Goal: Register for event/course

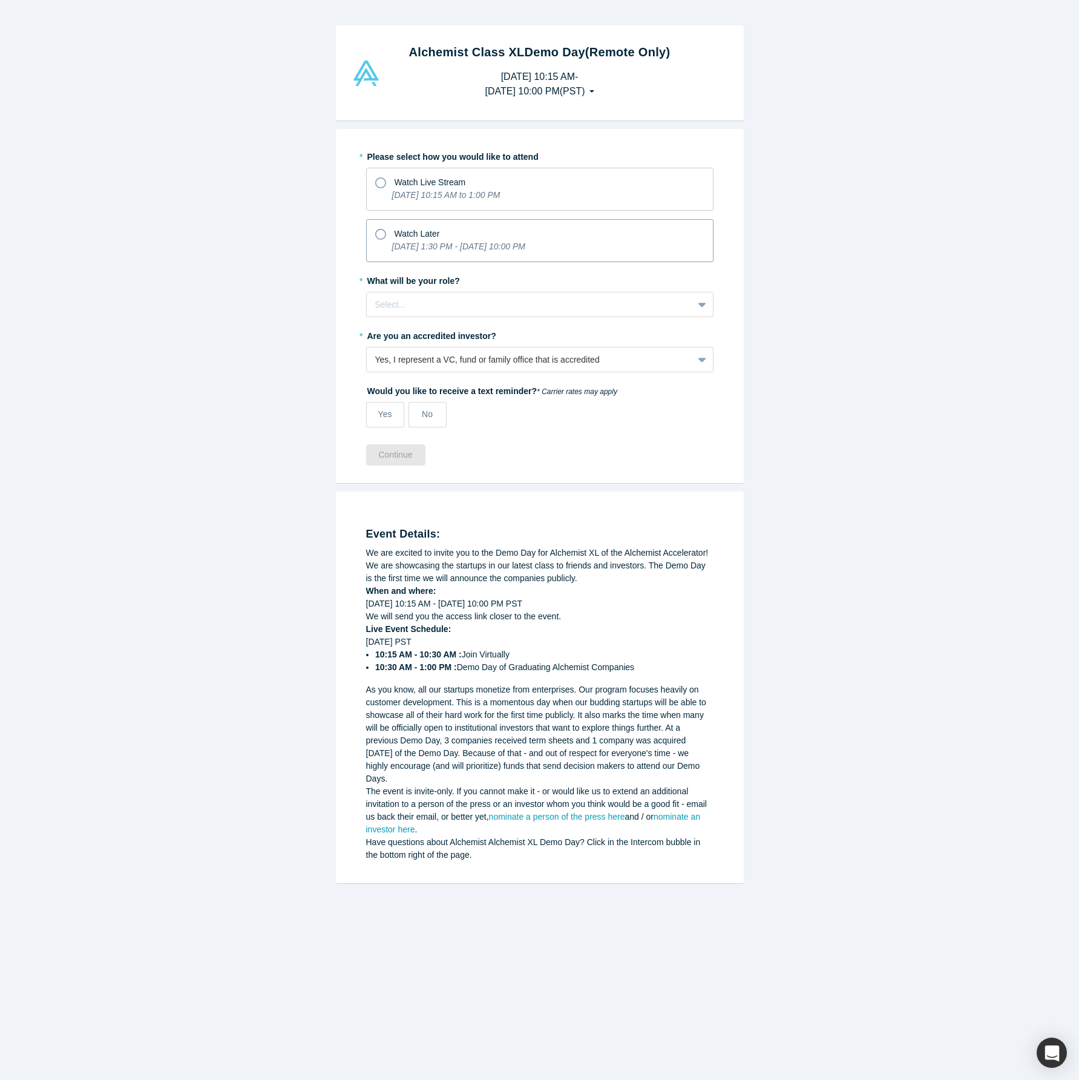
click at [418, 229] on span "Watch Later" at bounding box center [417, 234] width 45 height 10
click at [0, 0] on input "Watch Later [DATE] 1:30 PM - [DATE] 10:00 PM" at bounding box center [0, 0] width 0 height 0
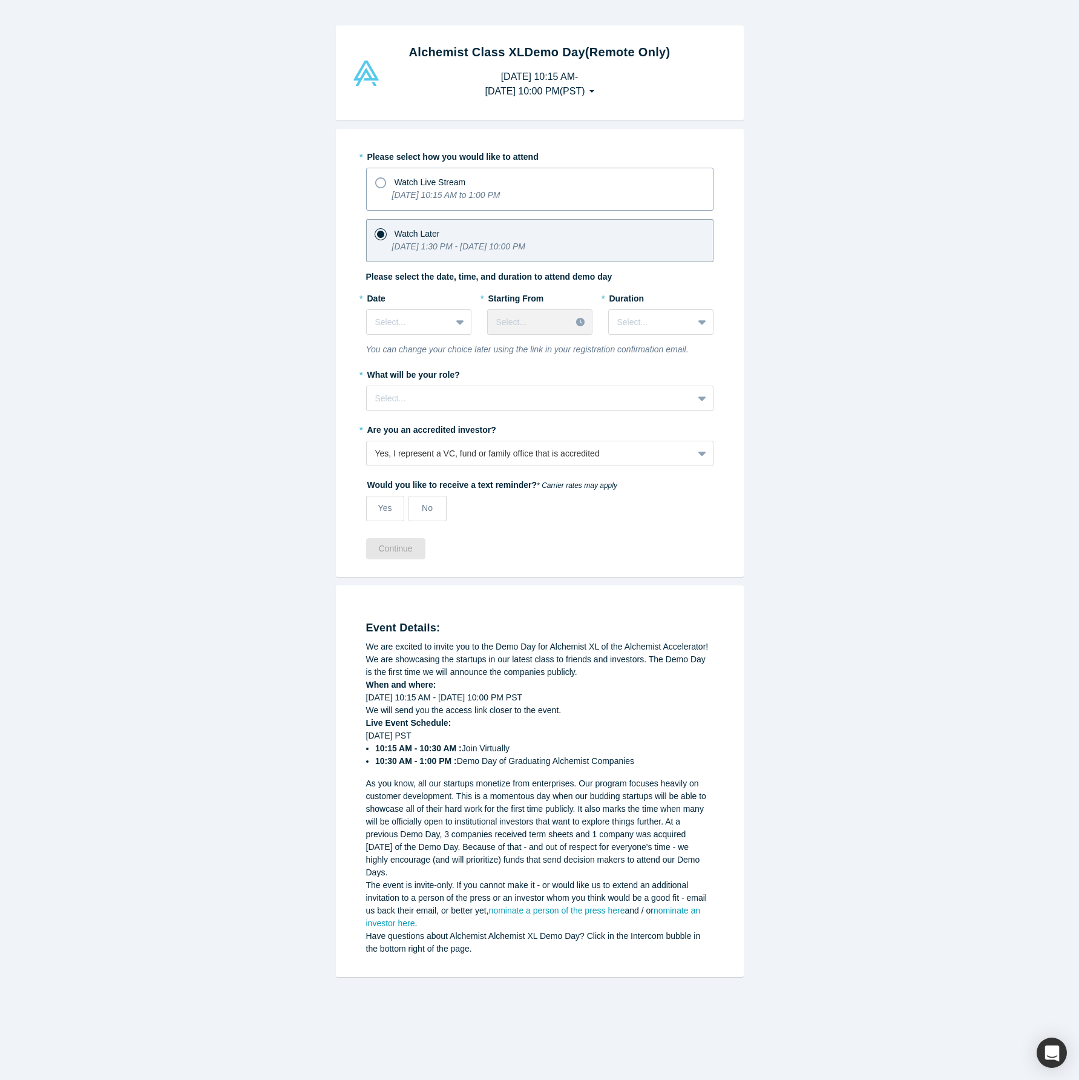
click at [428, 177] on span "Watch Live Stream" at bounding box center [430, 182] width 71 height 10
click at [0, 0] on input "Watch Live Stream [DATE] 10:15 AM to 1:00 PM" at bounding box center [0, 0] width 0 height 0
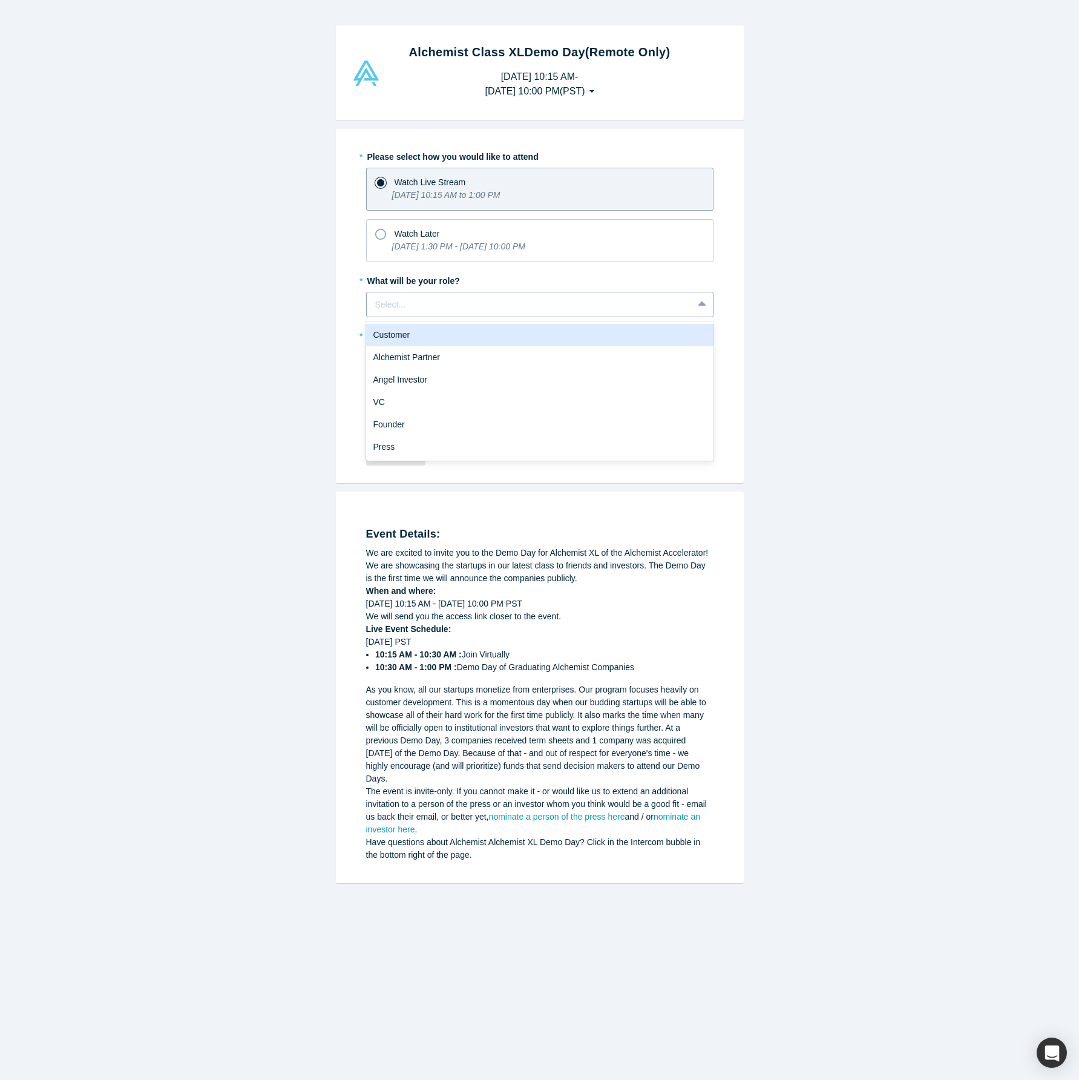
click at [437, 303] on div at bounding box center [529, 304] width 309 height 15
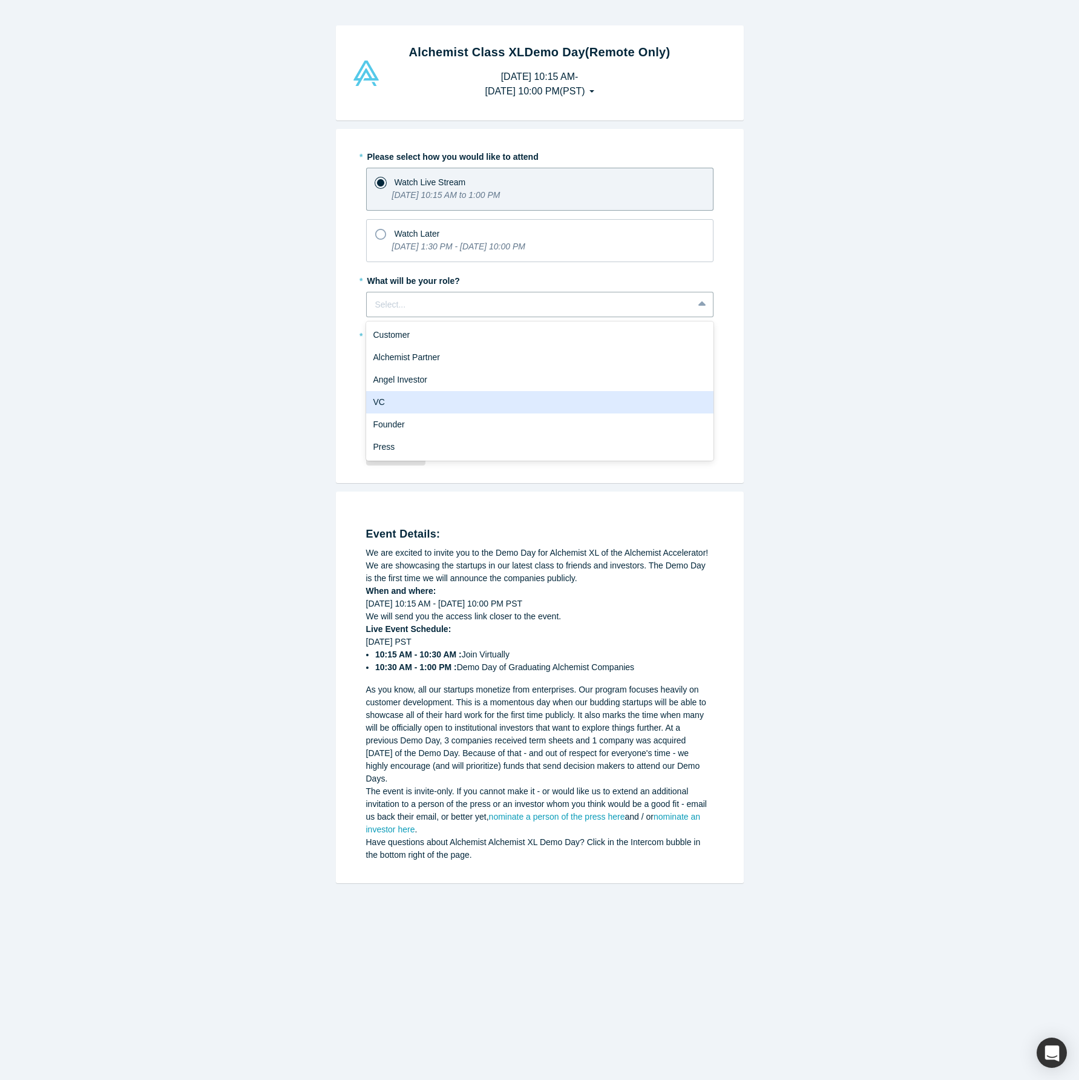
click at [421, 402] on div "VC" at bounding box center [539, 402] width 347 height 22
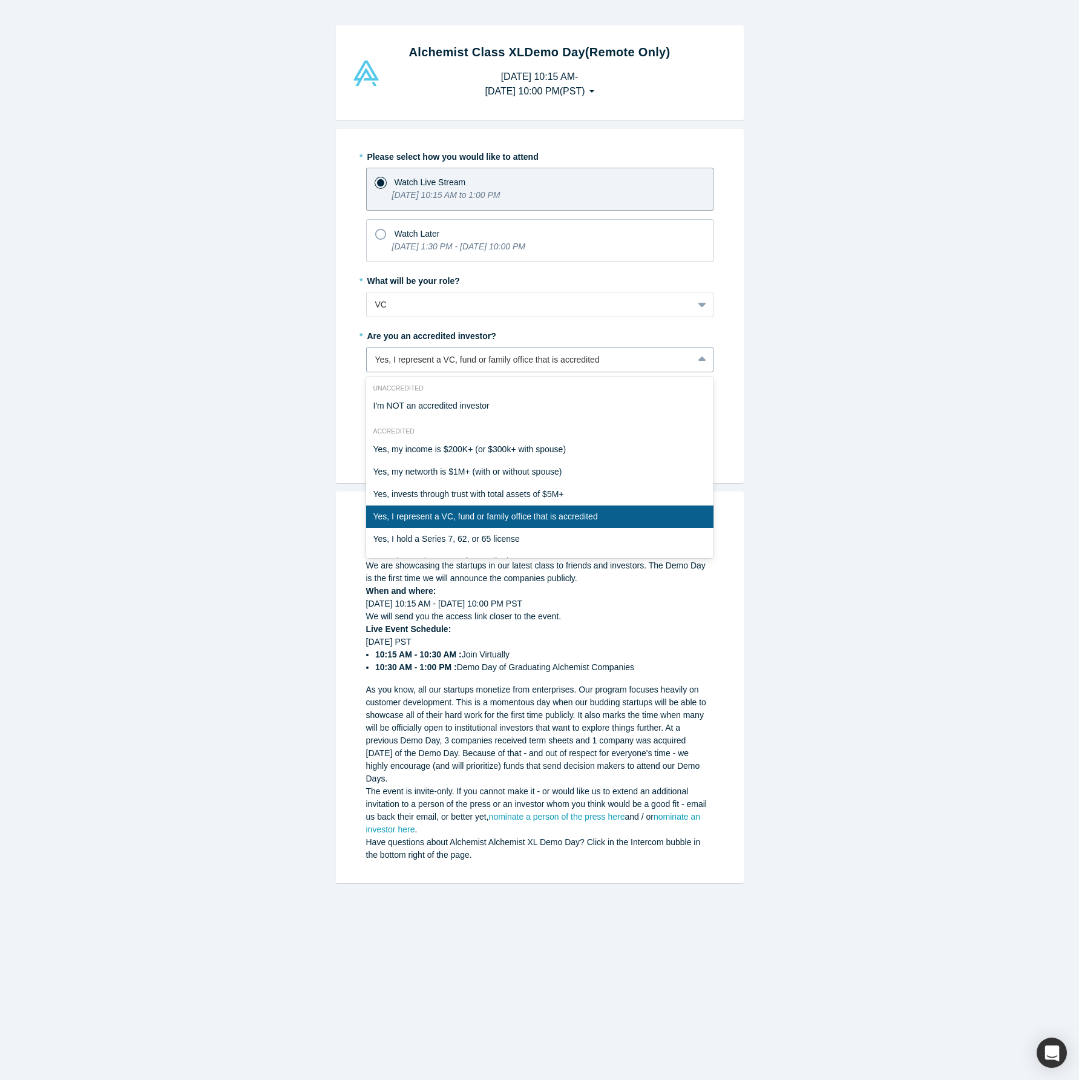
click at [393, 360] on div "Yes, I represent a VC, fund or family office that is accredited" at bounding box center [529, 360] width 309 height 13
click at [439, 515] on div "Yes, I represent a VC, fund or family office that is accredited" at bounding box center [539, 516] width 347 height 22
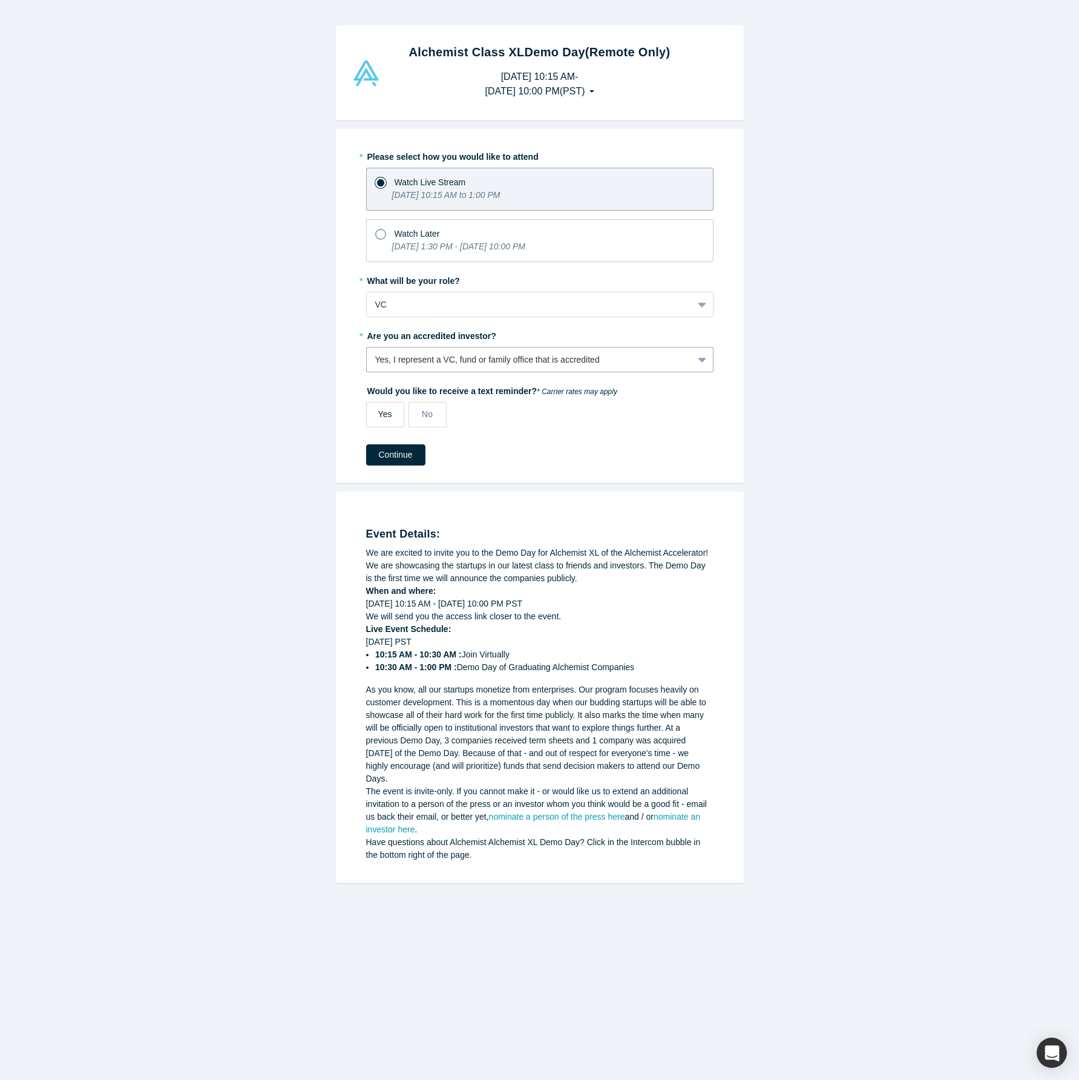
click at [391, 417] on span "Yes" at bounding box center [385, 414] width 14 height 10
click at [0, 0] on input "Yes" at bounding box center [0, 0] width 0 height 0
select select "US"
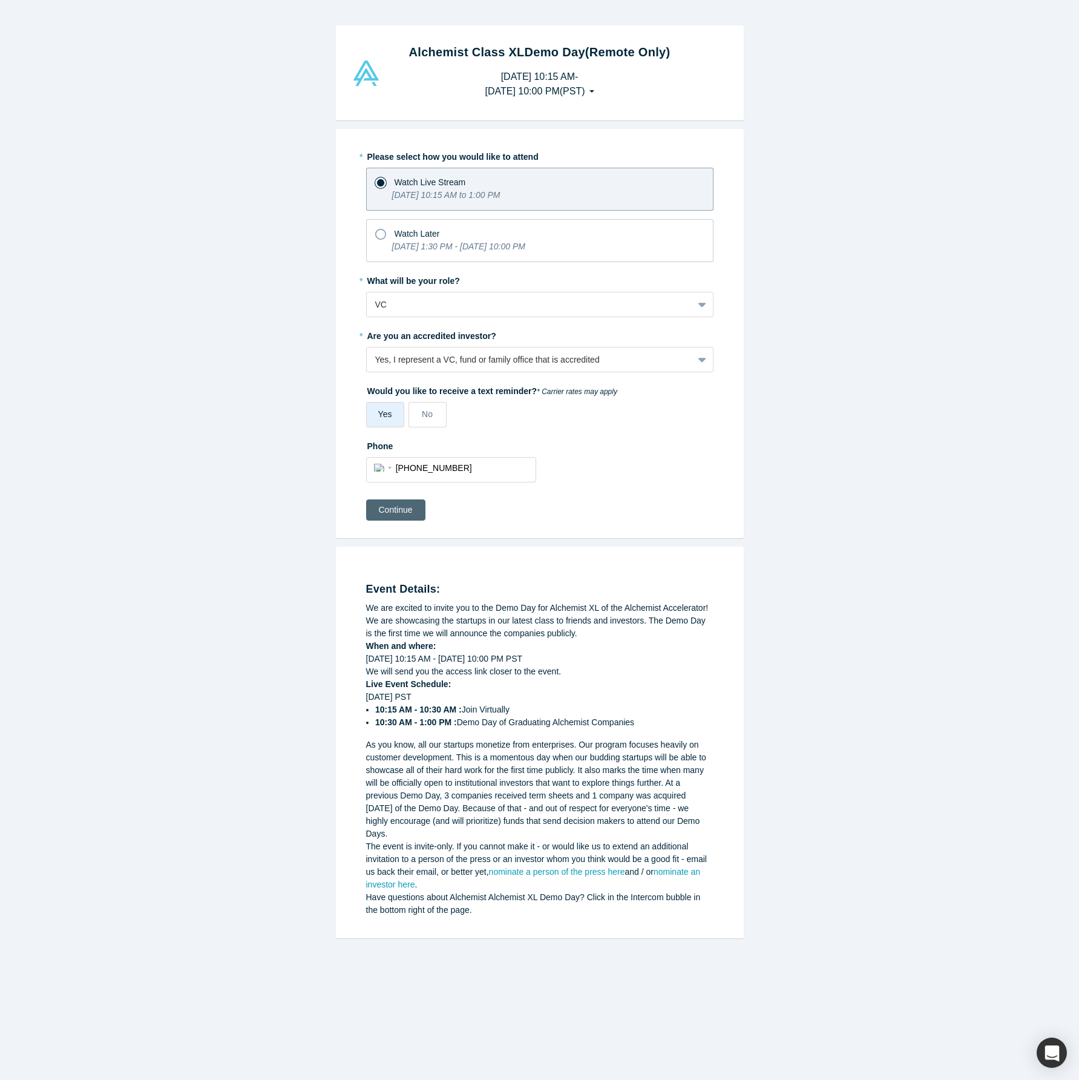
click at [410, 513] on button "Continue" at bounding box center [395, 509] width 59 height 21
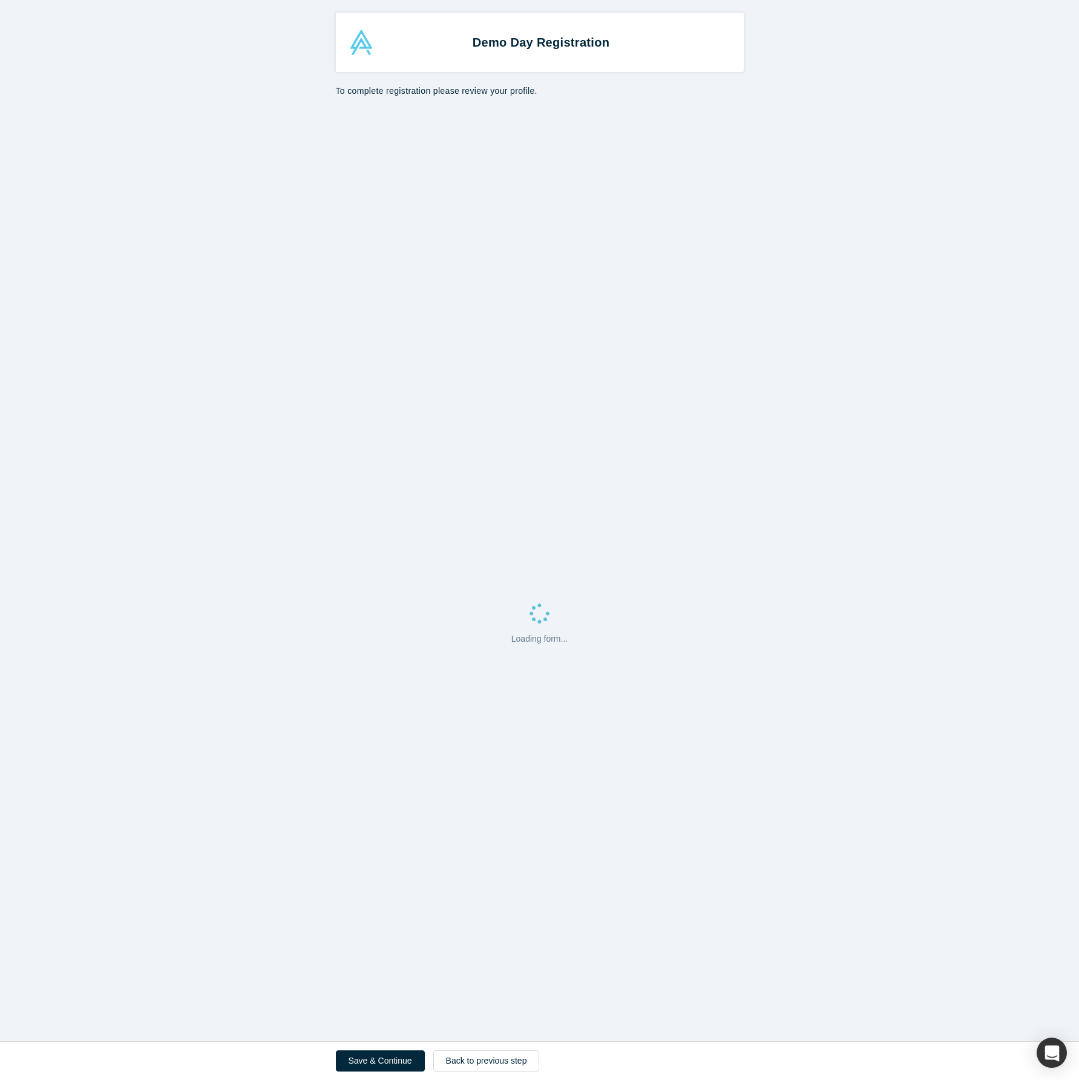
select select "US"
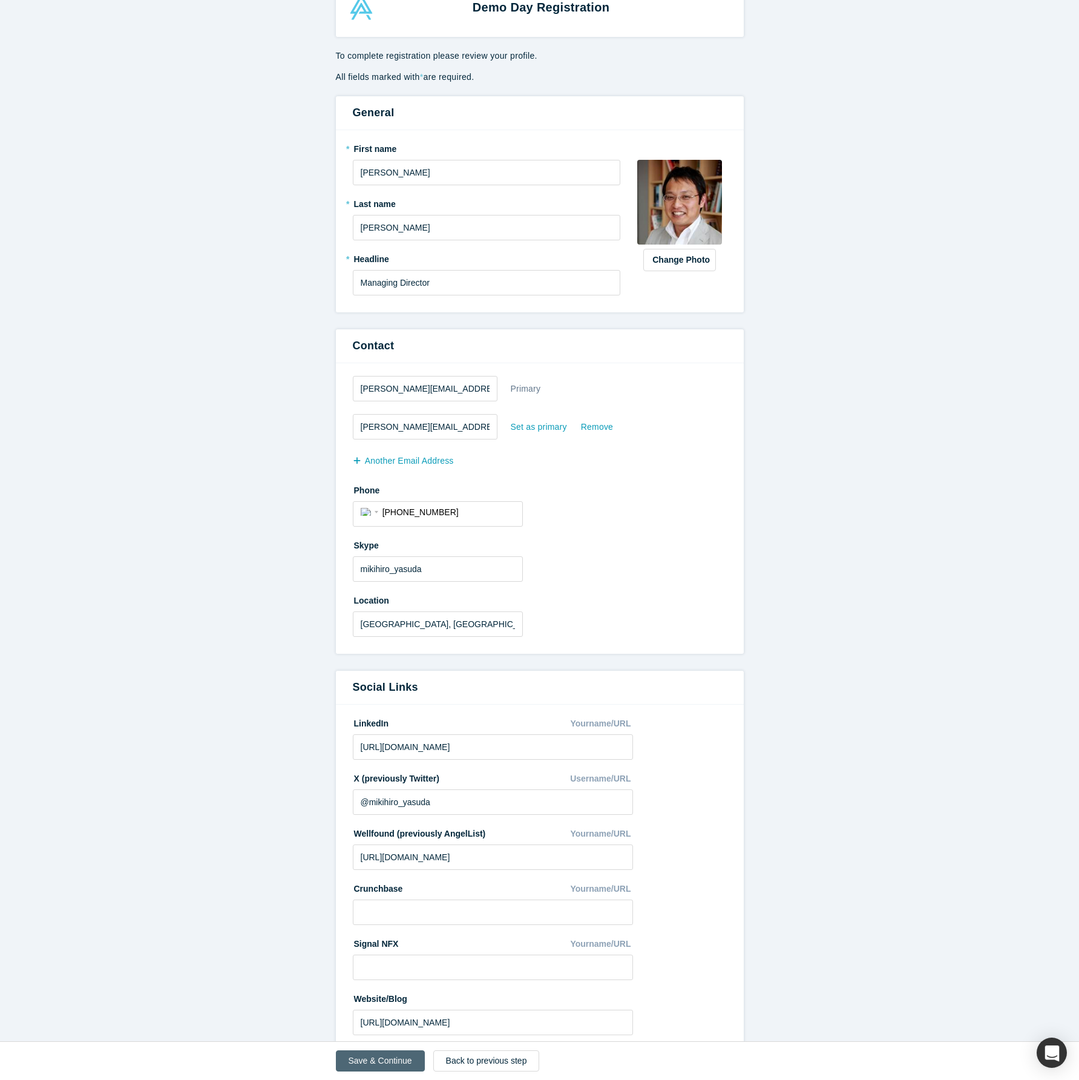
scroll to position [33, 0]
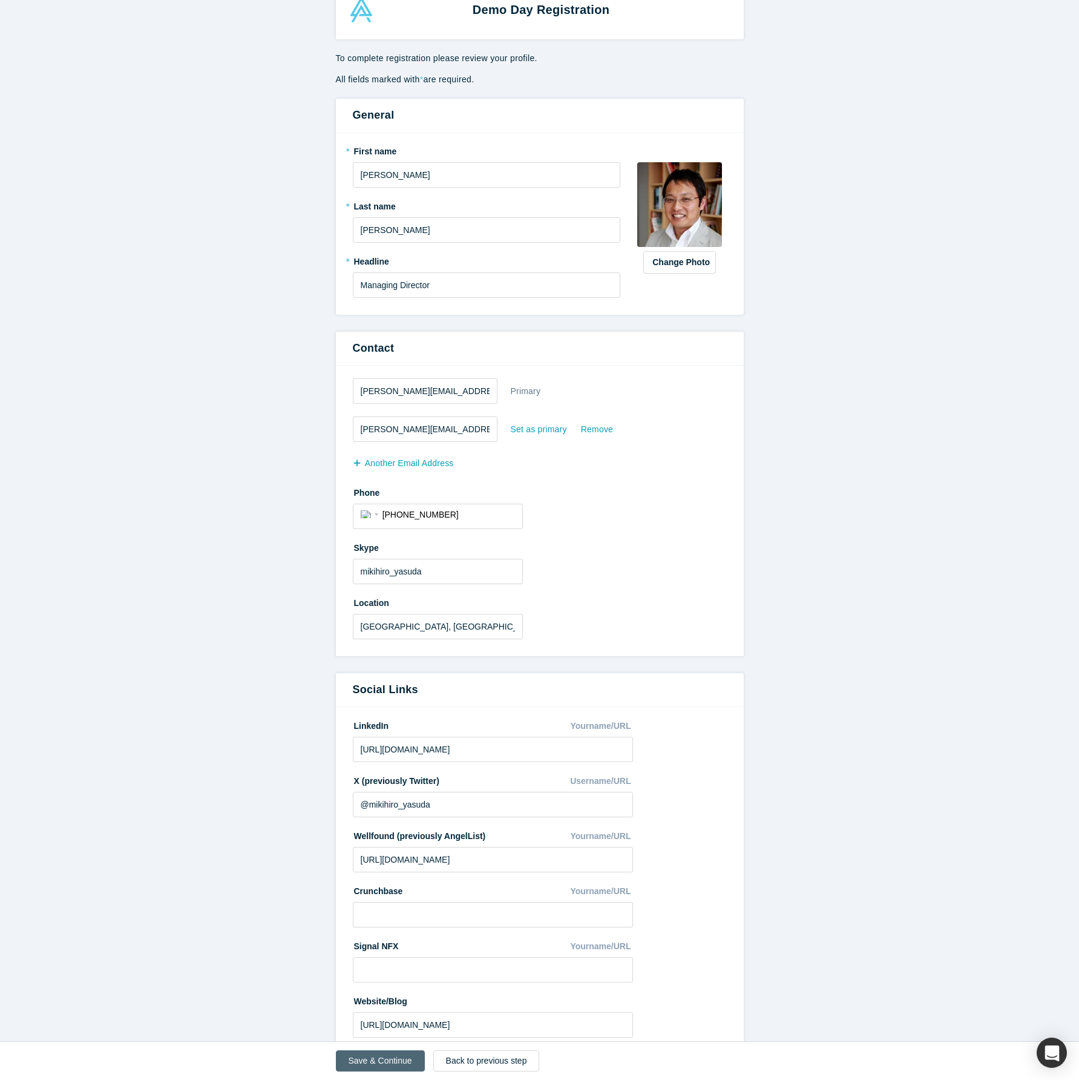
click at [377, 1058] on button "Save & Continue" at bounding box center [380, 1060] width 89 height 21
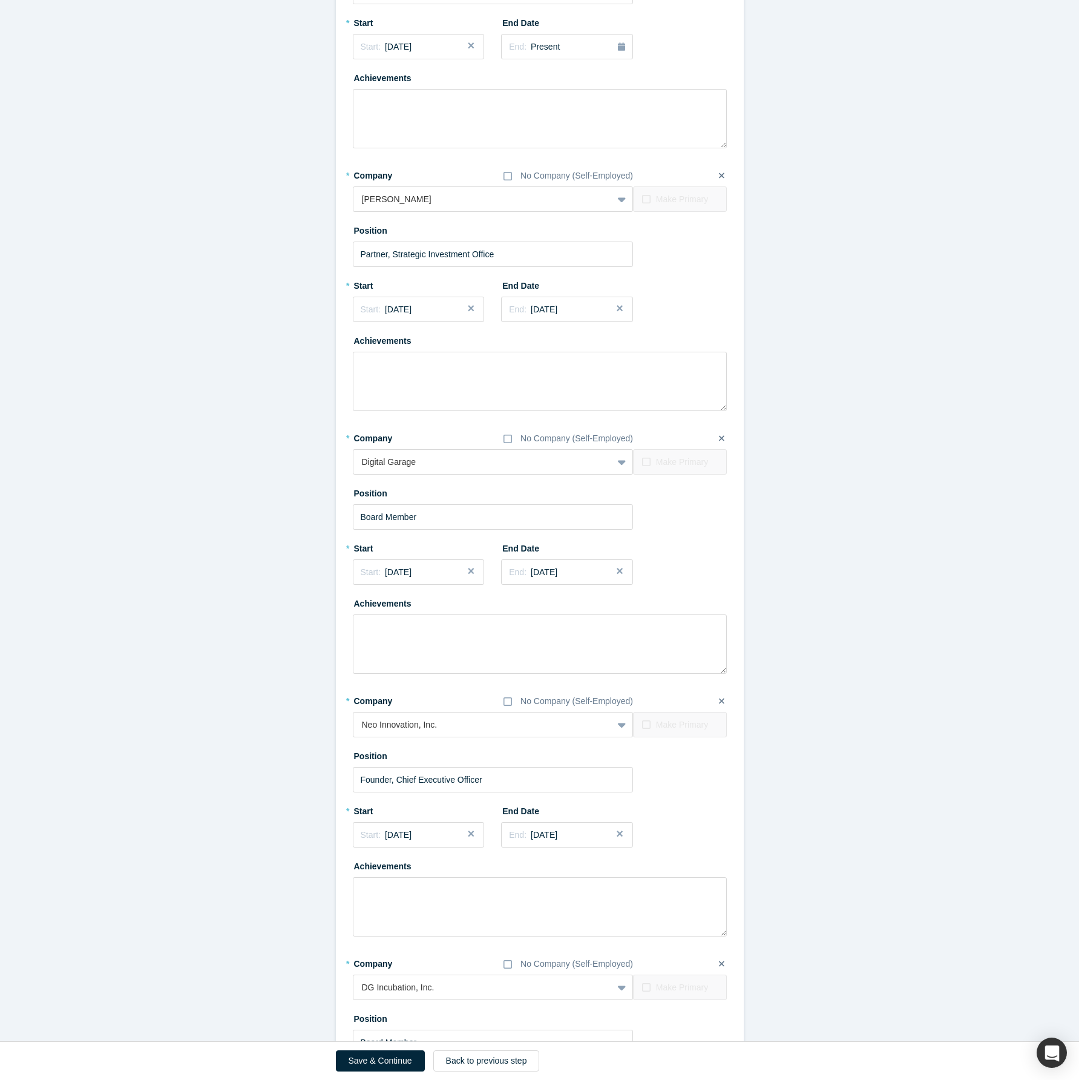
scroll to position [938, 0]
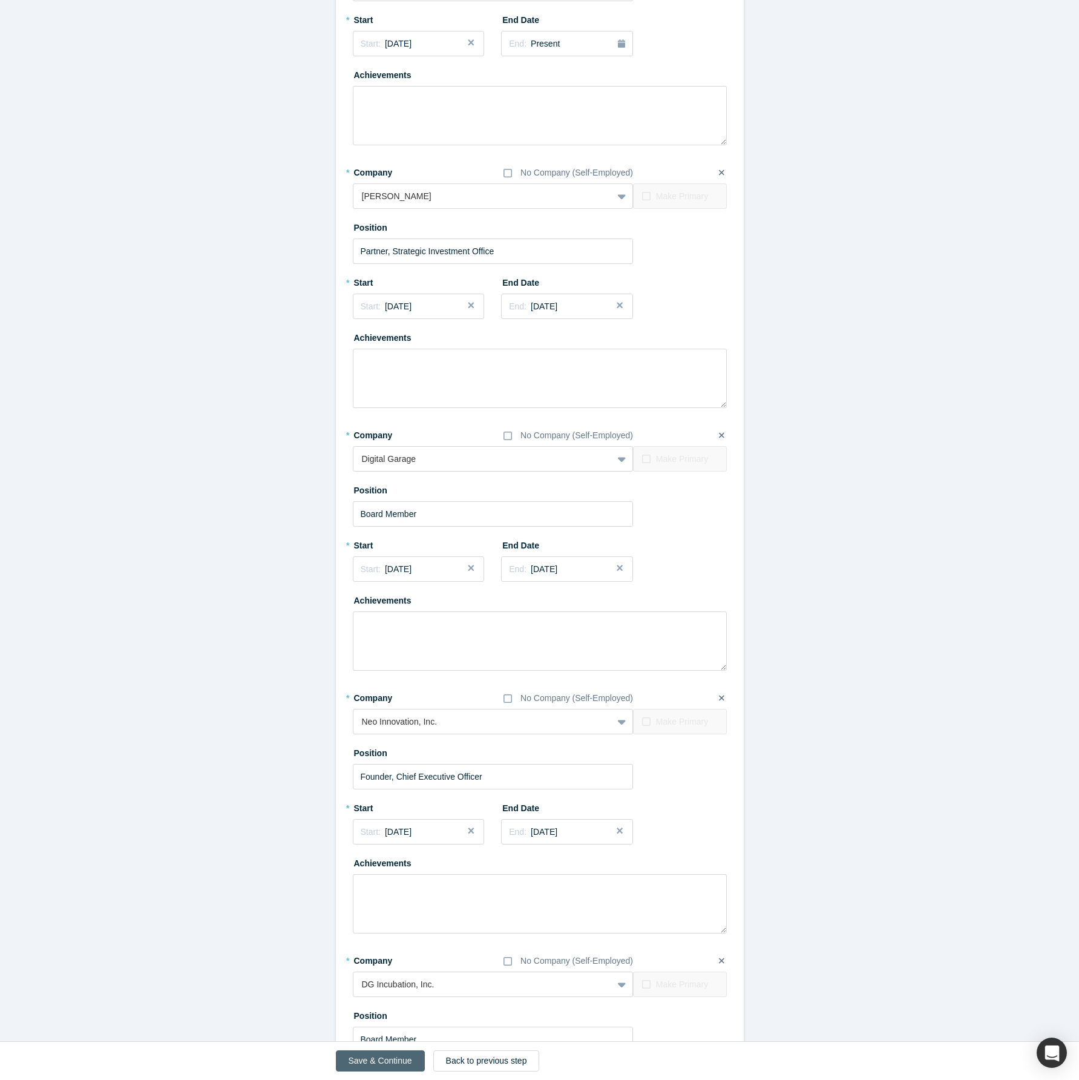
click at [376, 1059] on button "Save & Continue" at bounding box center [380, 1060] width 89 height 21
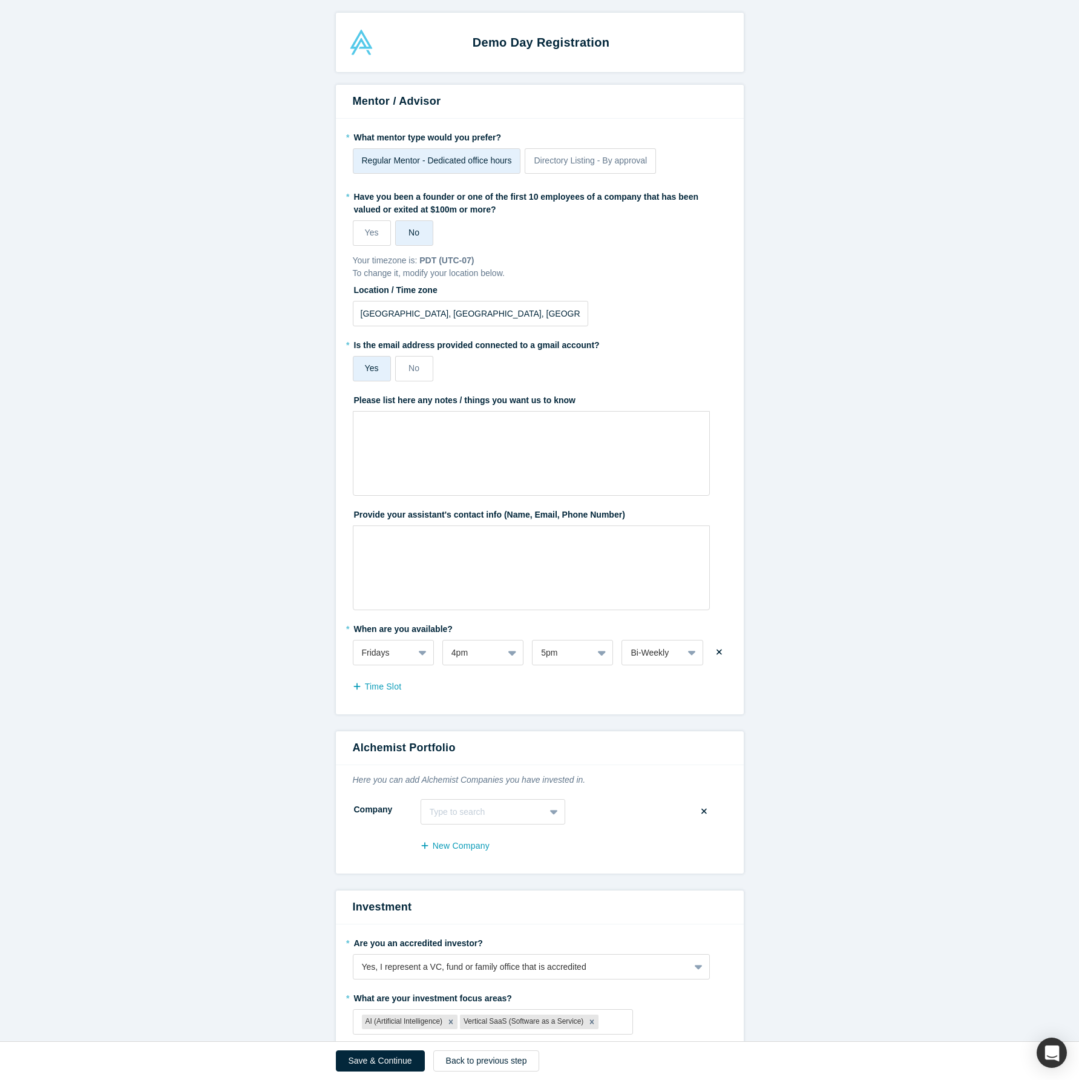
scroll to position [332, 0]
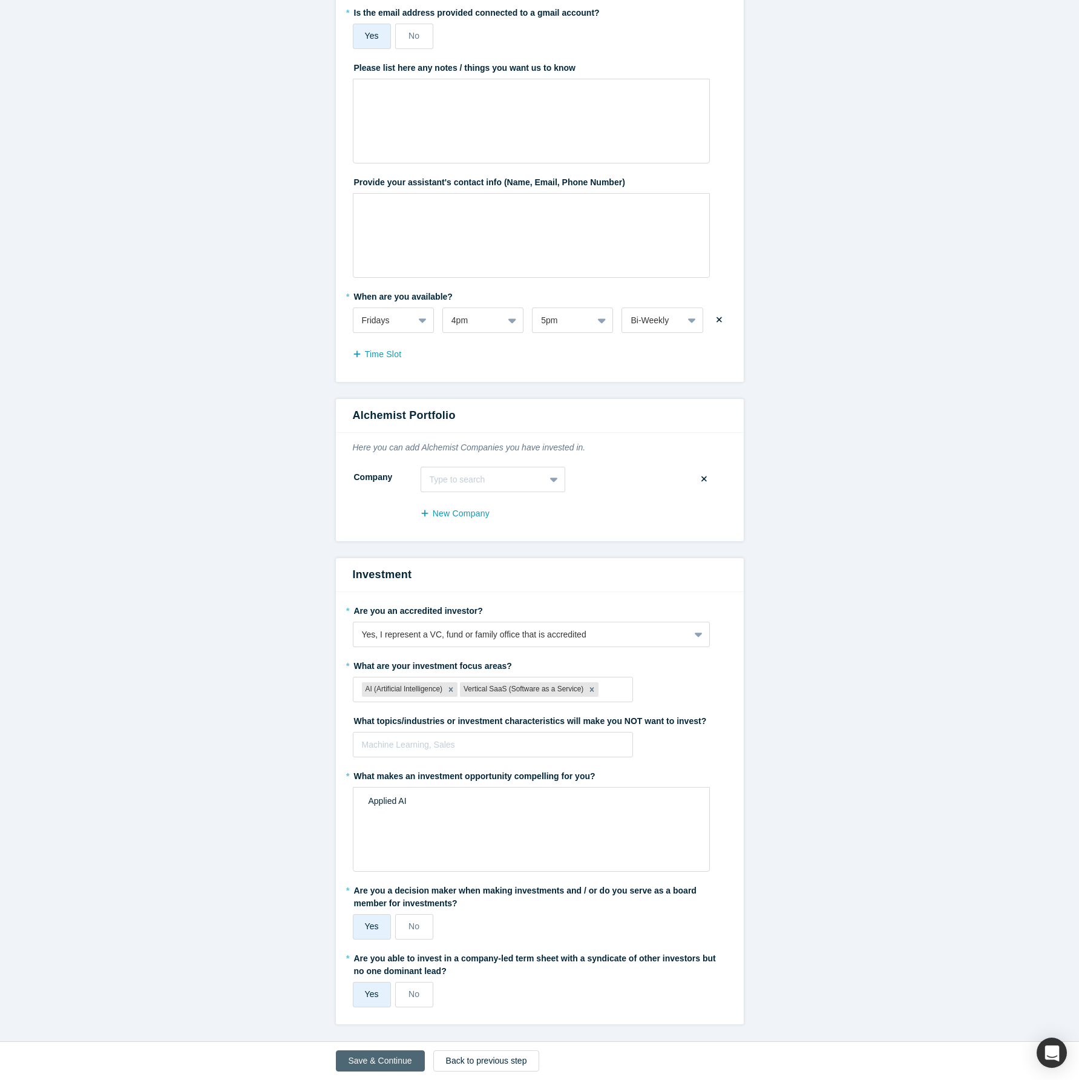
click at [386, 1064] on button "Save & Continue" at bounding box center [380, 1060] width 89 height 21
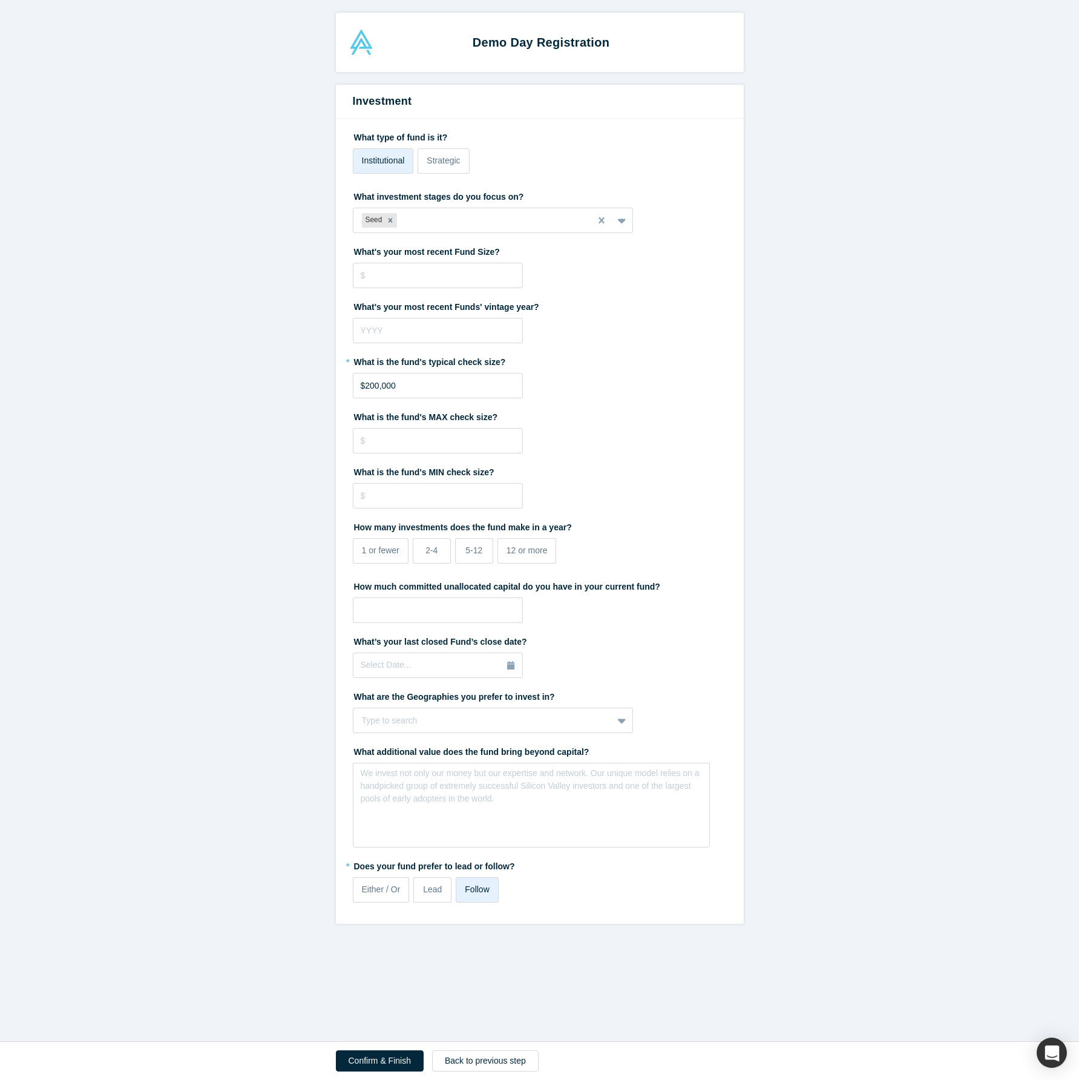
scroll to position [0, 0]
click at [385, 1064] on button "Confirm & Finish" at bounding box center [380, 1060] width 88 height 21
